Goal: Navigation & Orientation: Find specific page/section

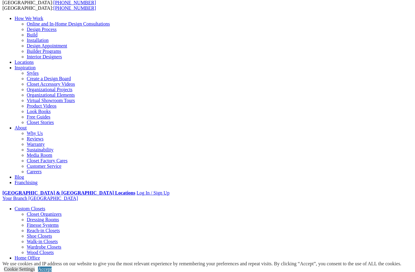
scroll to position [42, 0]
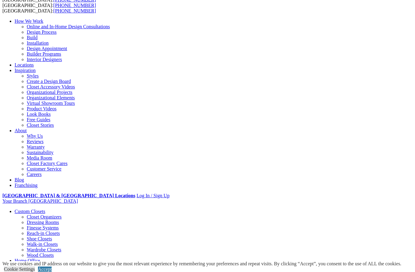
click at [40, 258] on link "Home Office" at bounding box center [27, 260] width 25 height 5
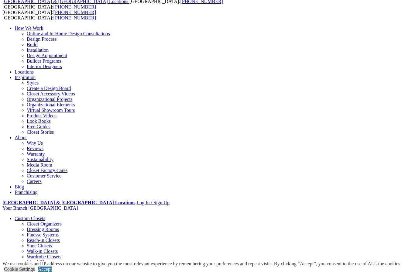
scroll to position [34, 0]
